Goal: Transaction & Acquisition: Purchase product/service

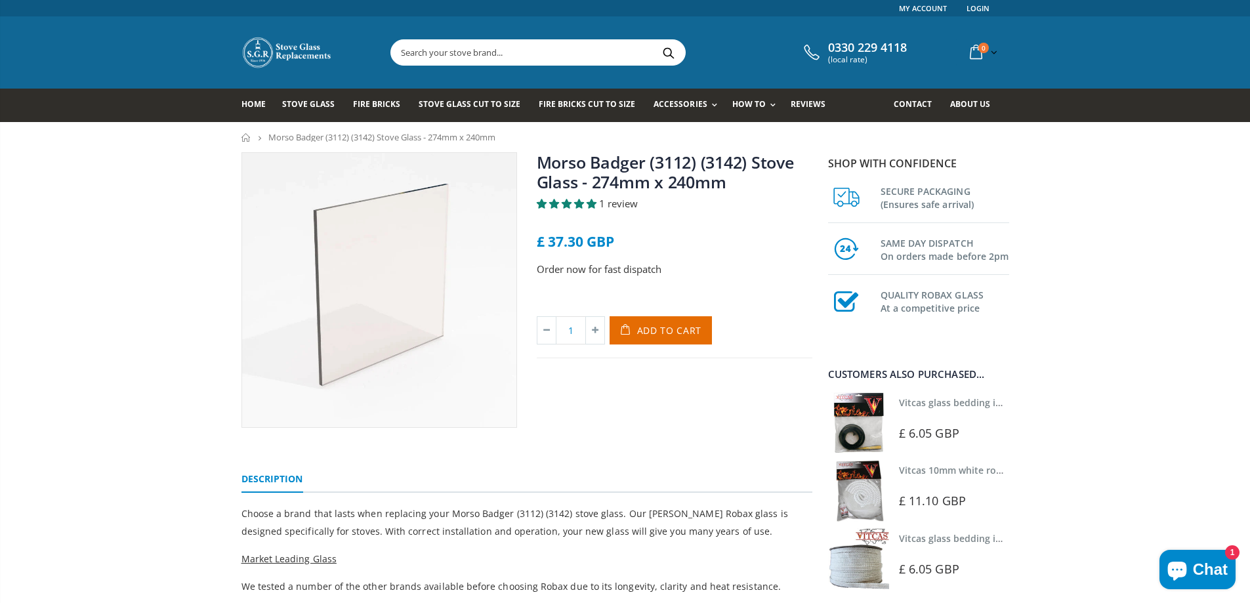
click at [467, 56] on input "text" at bounding box center [611, 52] width 441 height 25
click at [313, 100] on span "Stove Glass" at bounding box center [308, 103] width 53 height 11
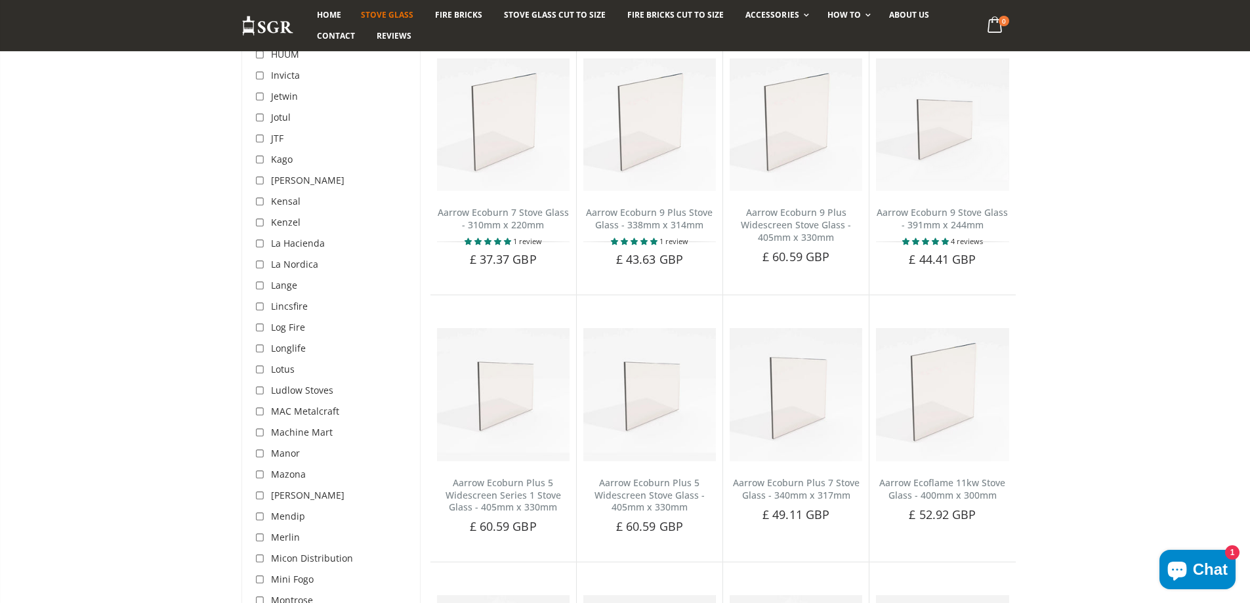
scroll to position [2735, 0]
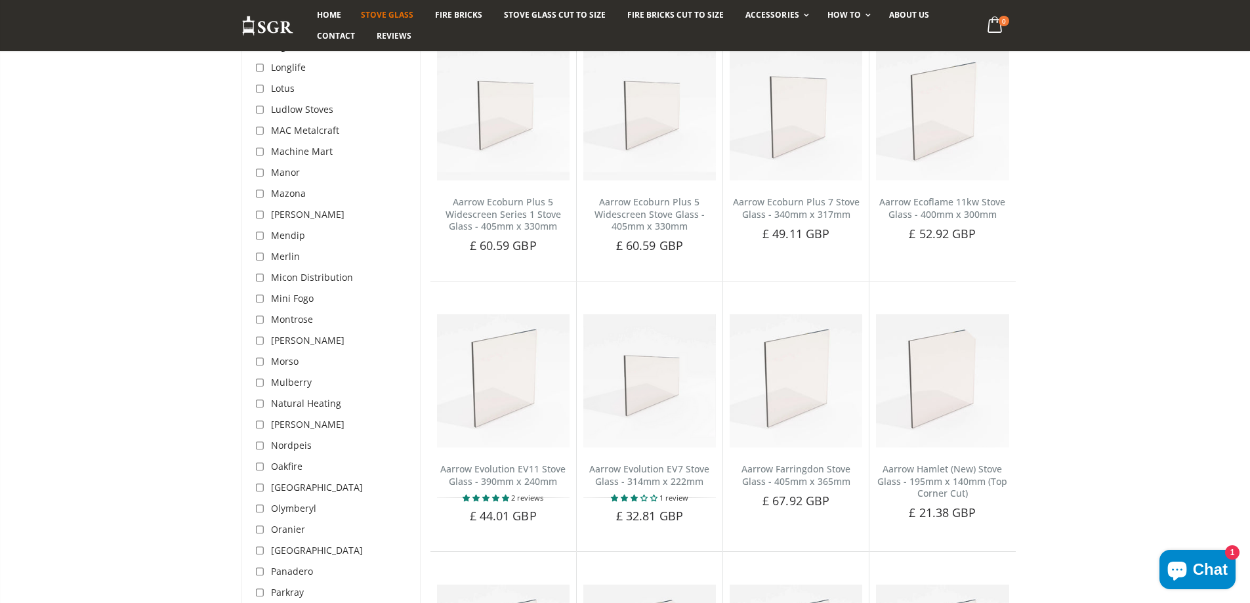
click at [259, 356] on input "checkbox" at bounding box center [261, 362] width 13 height 13
checkbox input "true"
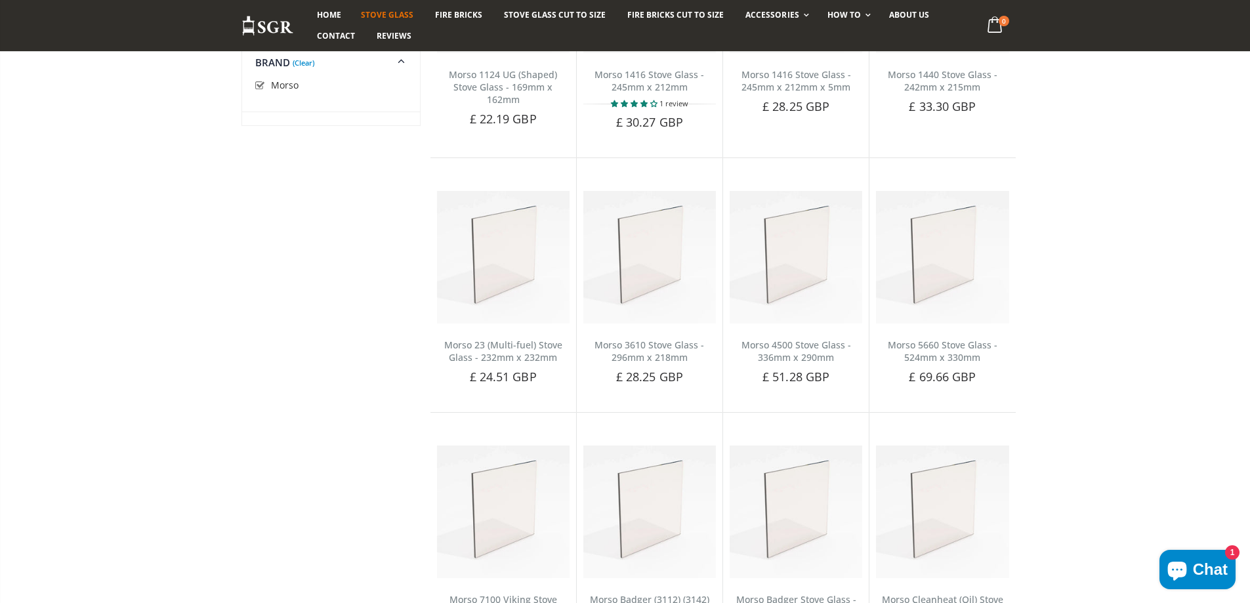
scroll to position [656, 0]
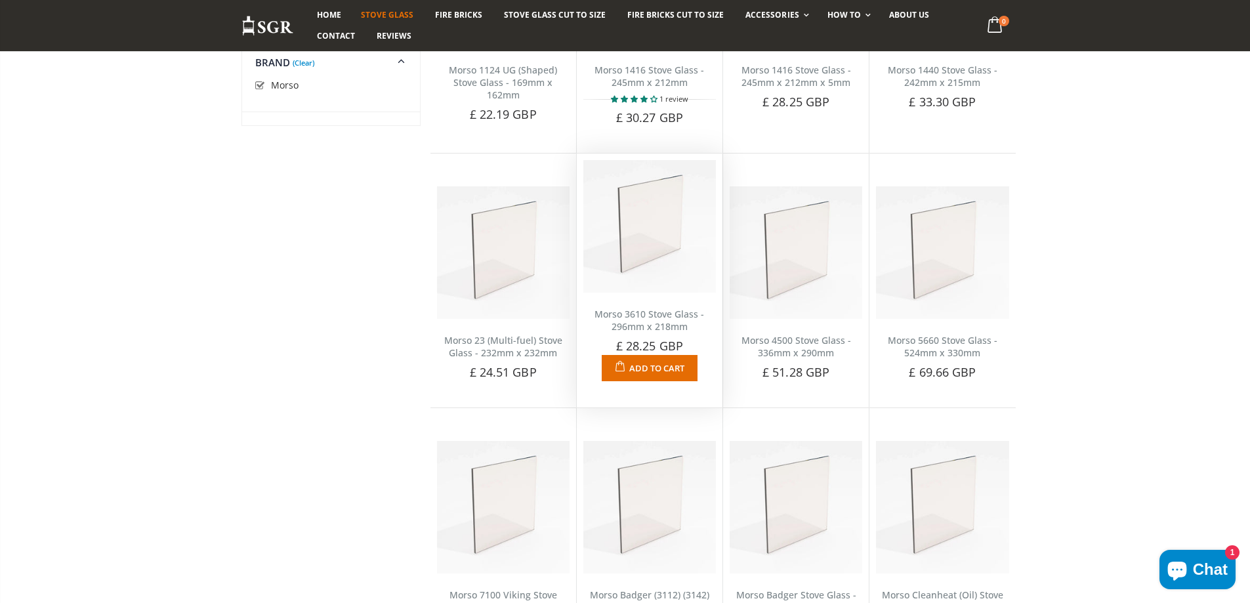
click at [649, 234] on img at bounding box center [649, 226] width 133 height 133
